Goal: Book appointment/travel/reservation

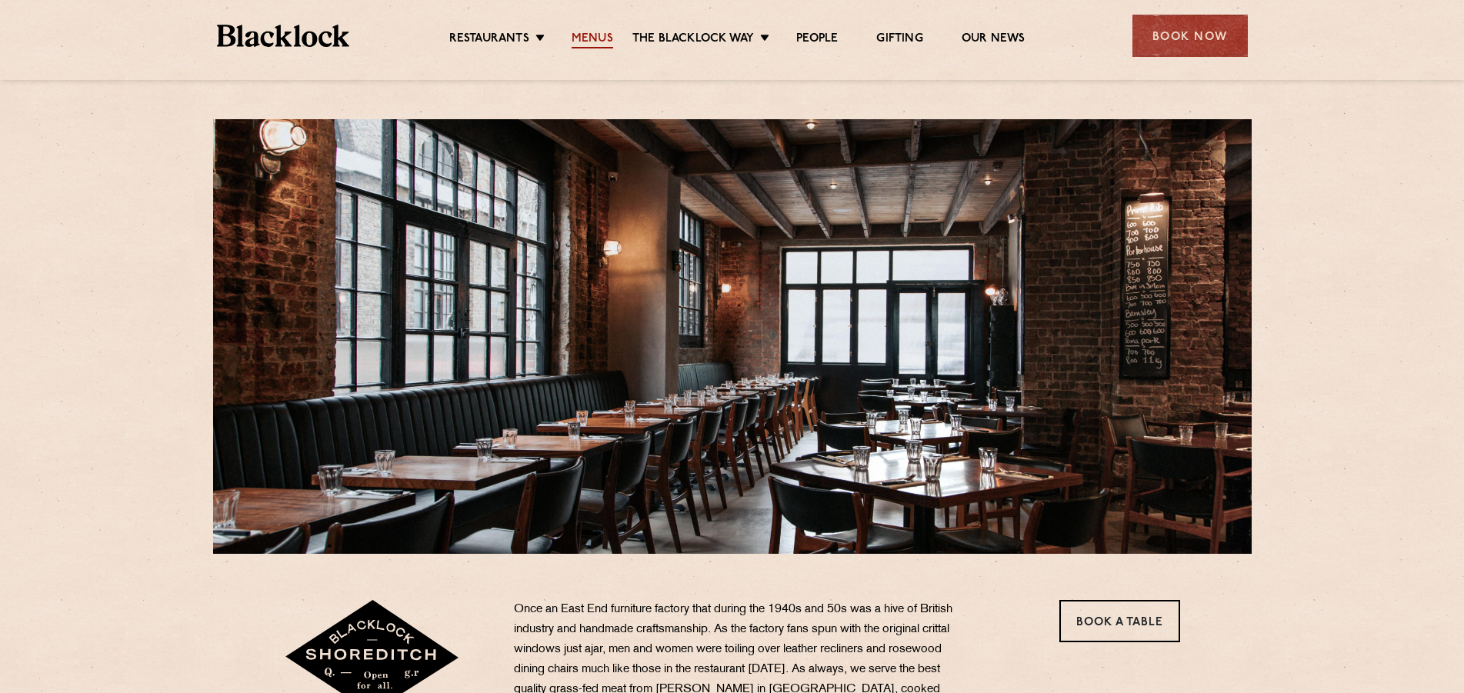
click at [594, 41] on link "Menus" at bounding box center [593, 40] width 42 height 17
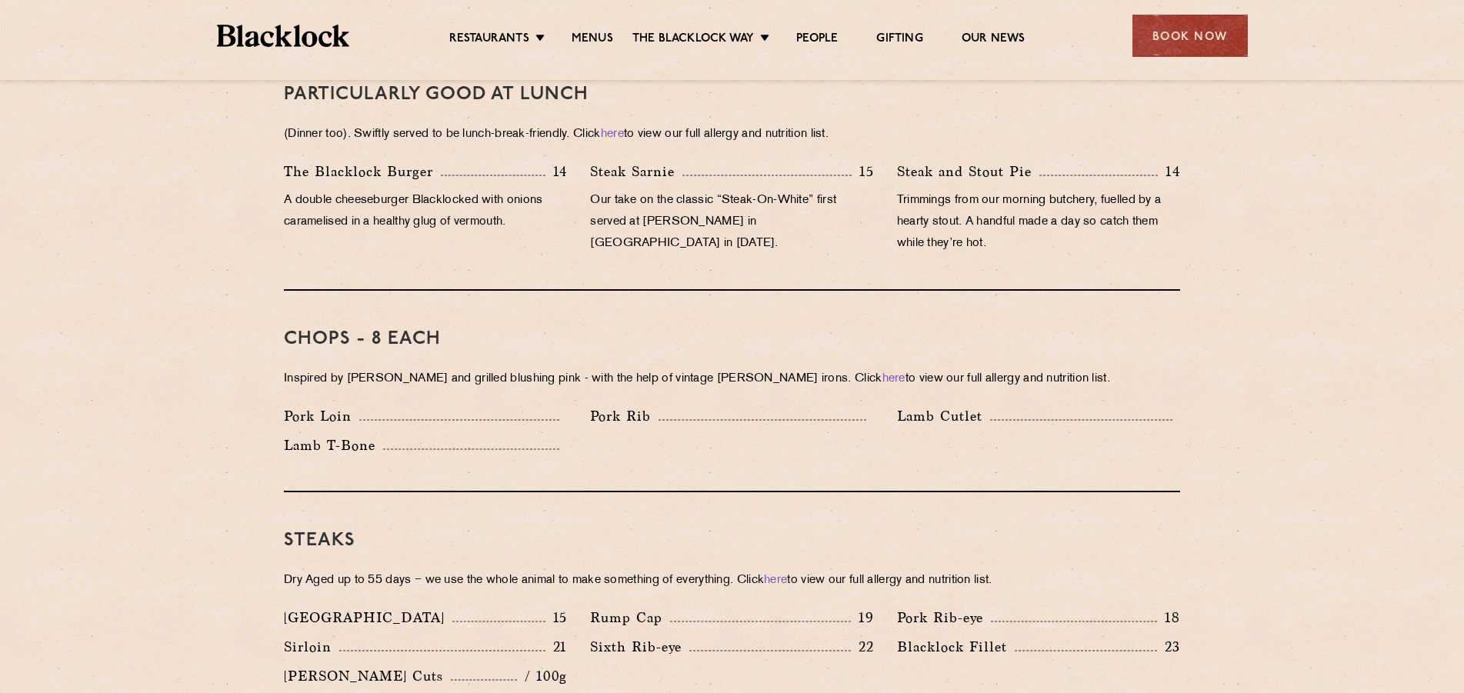
scroll to position [706, 0]
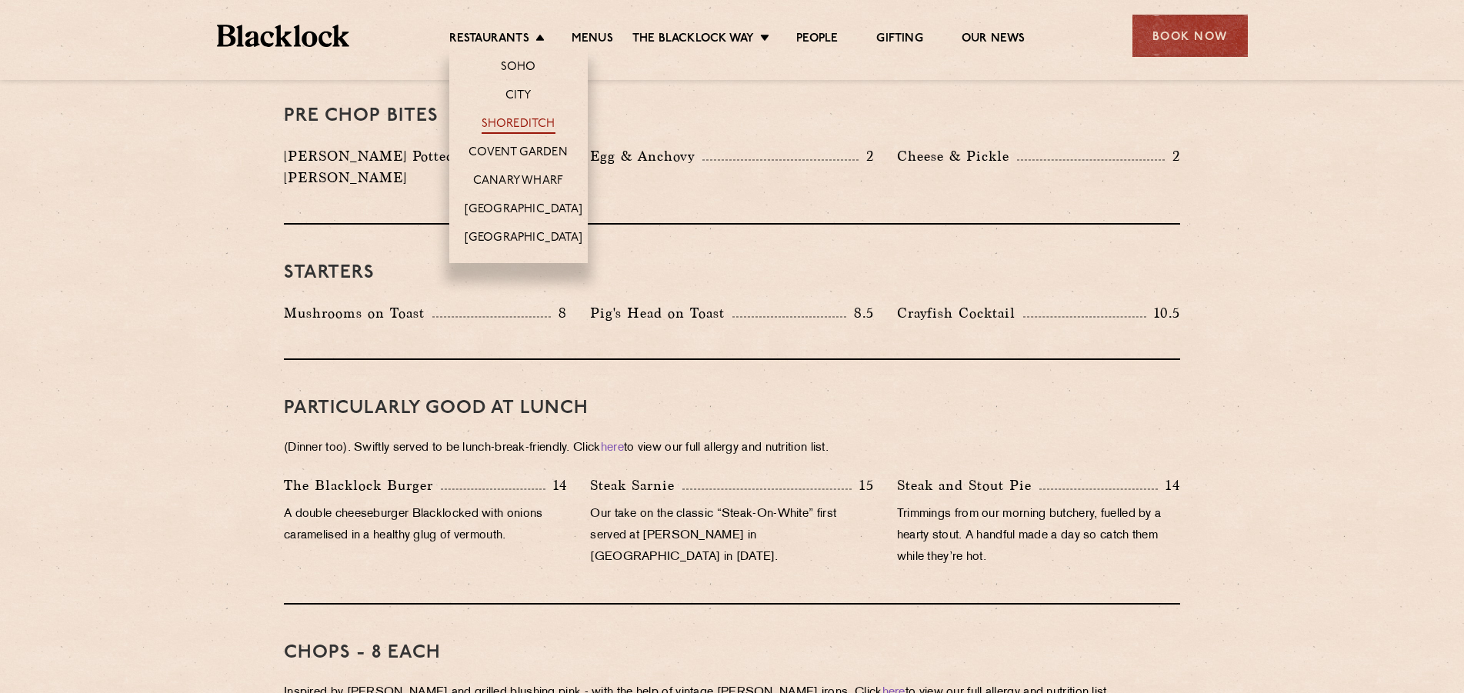
click at [524, 118] on link "Shoreditch" at bounding box center [519, 125] width 74 height 17
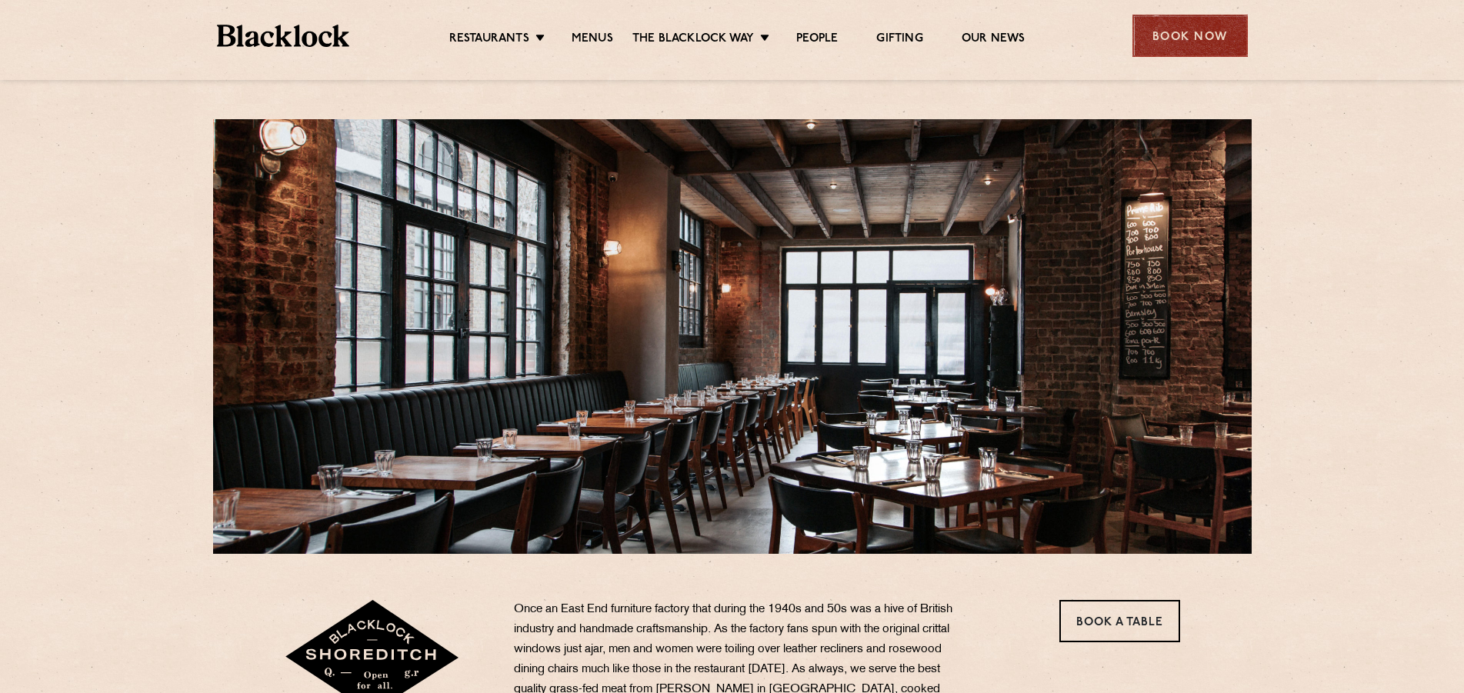
click at [1195, 42] on div "Book Now" at bounding box center [1190, 36] width 115 height 42
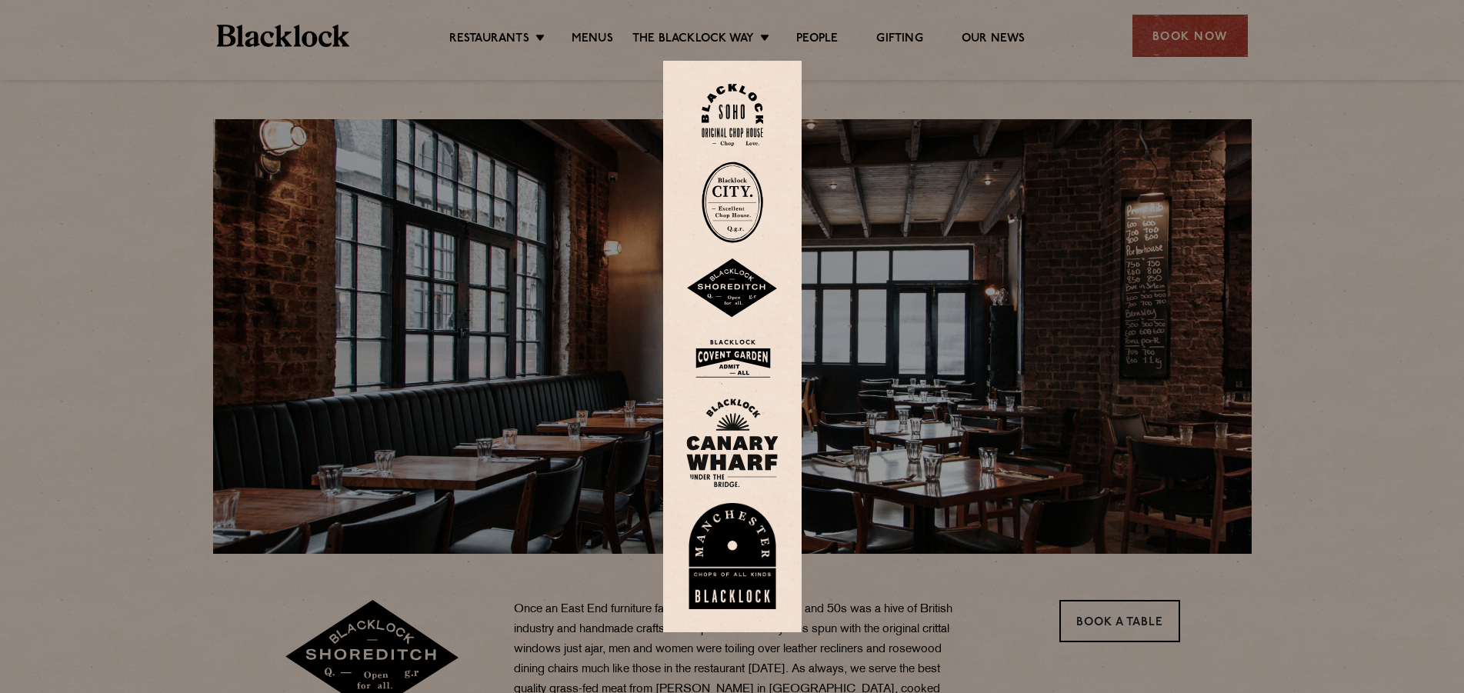
click at [742, 289] on img at bounding box center [732, 289] width 92 height 60
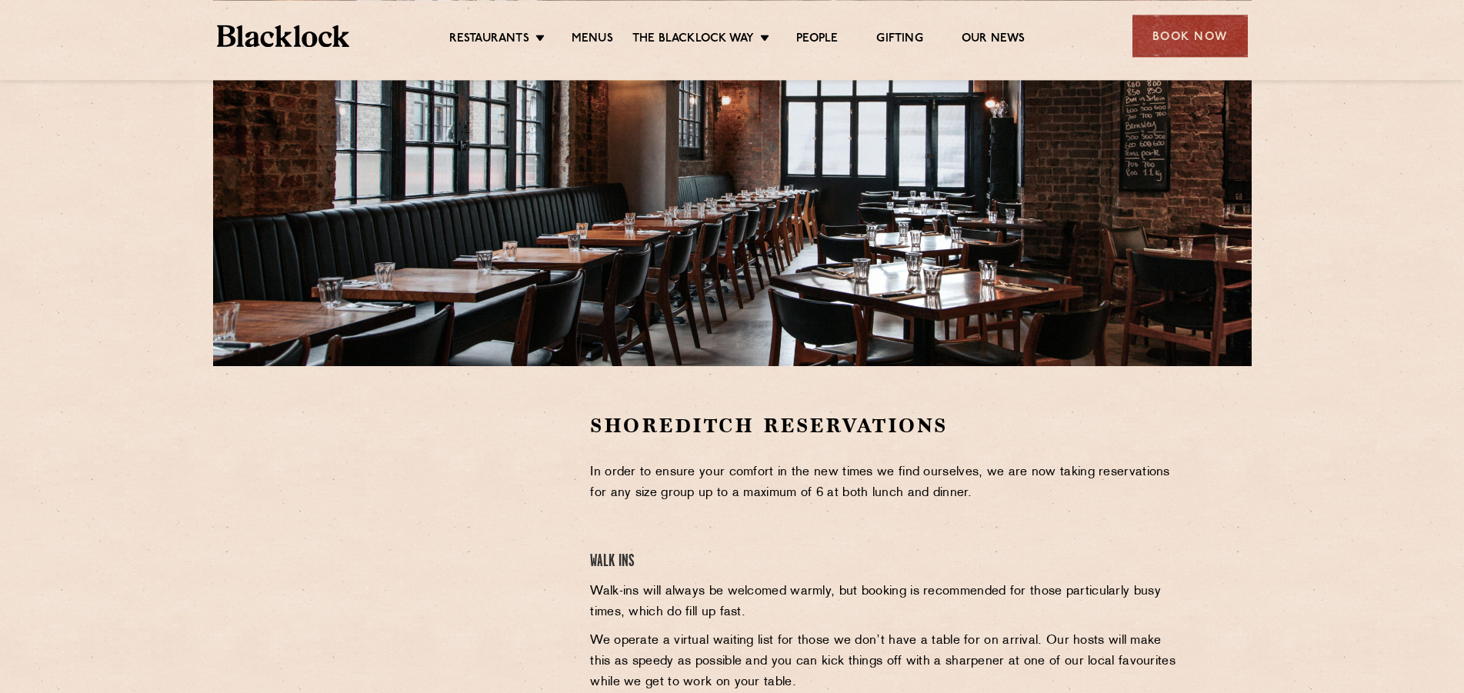
scroll to position [314, 0]
